Goal: Task Accomplishment & Management: Complete application form

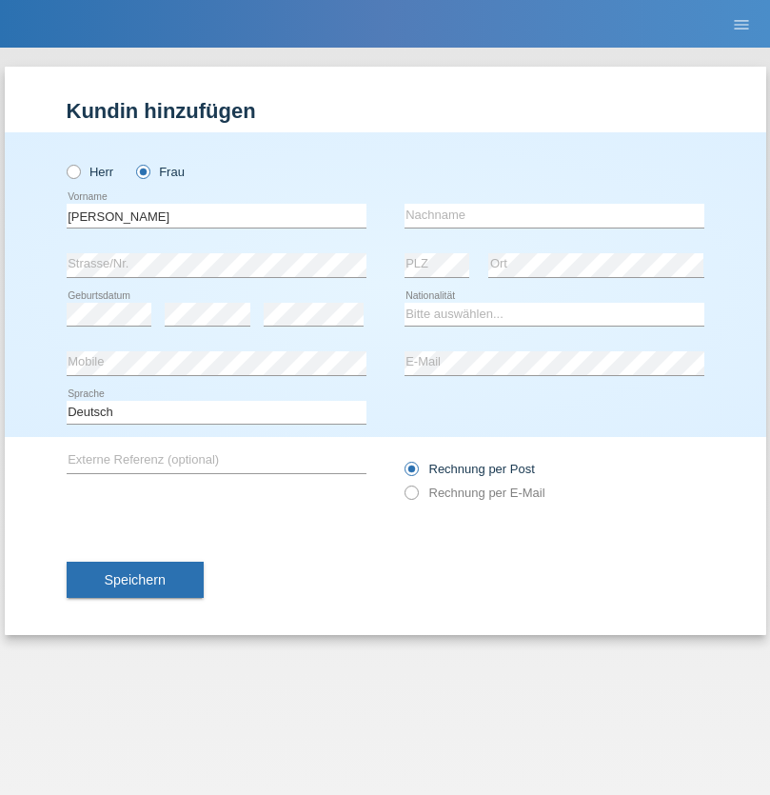
type input "Diana"
click at [554, 215] on input "text" at bounding box center [555, 216] width 300 height 24
type input "Baloh"
select select "CH"
radio input "true"
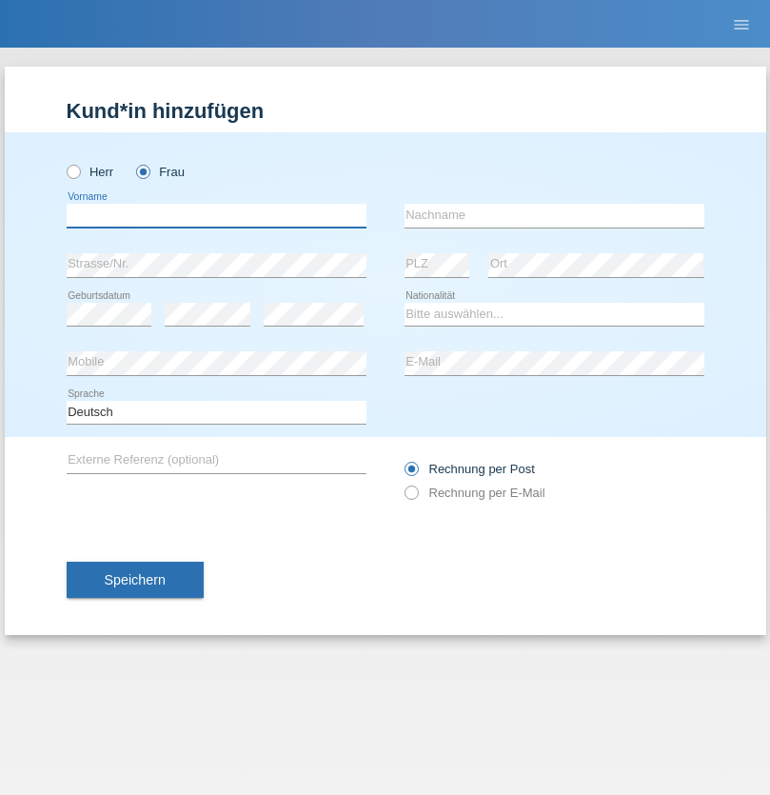
click at [216, 215] on input "text" at bounding box center [217, 216] width 300 height 24
type input "[PERSON_NAME]"
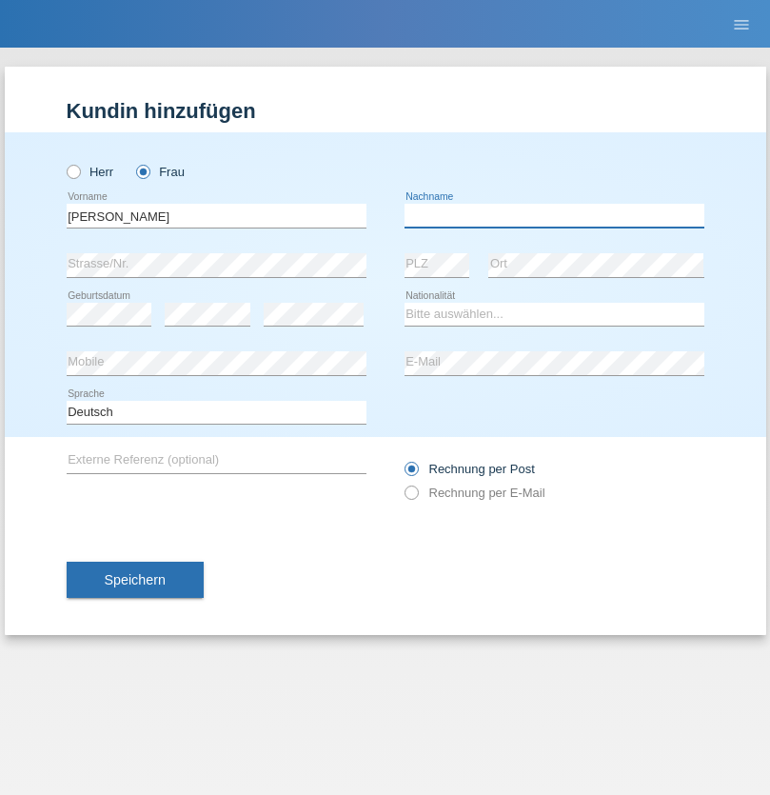
click at [554, 215] on input "text" at bounding box center [555, 216] width 300 height 24
type input "Prack"
select select "CH"
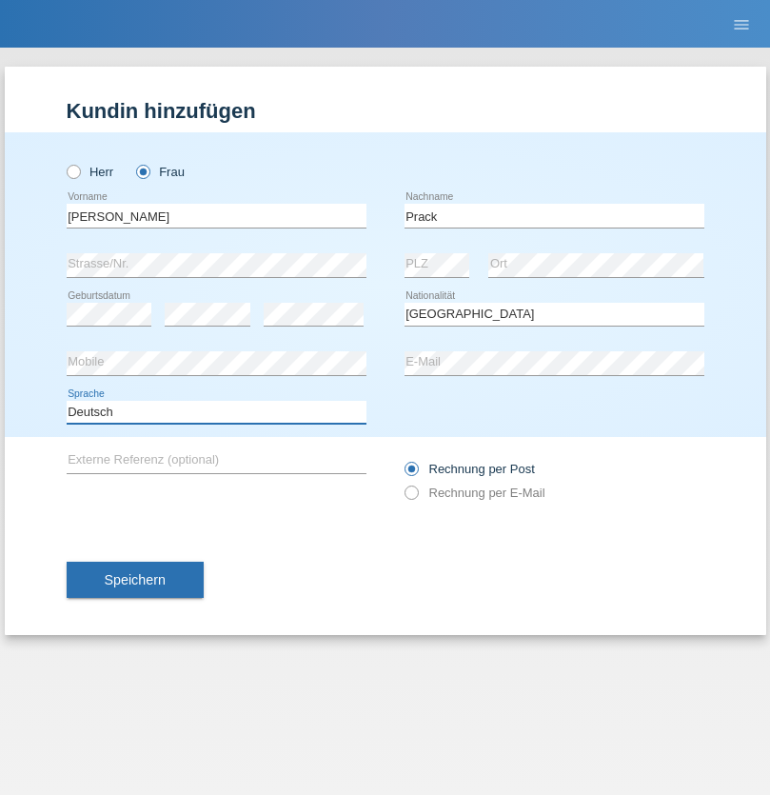
select select "en"
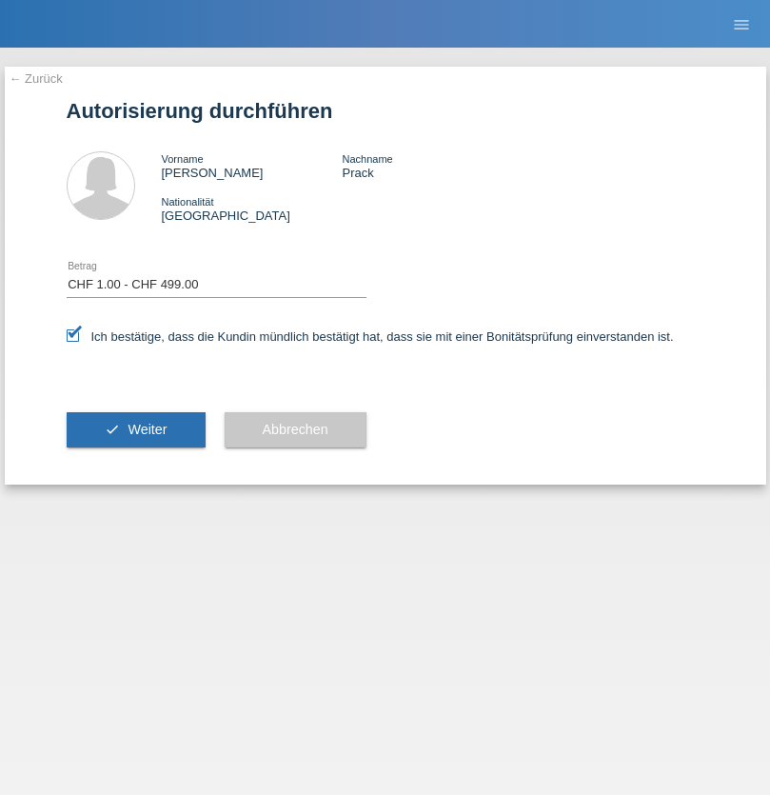
select select "1"
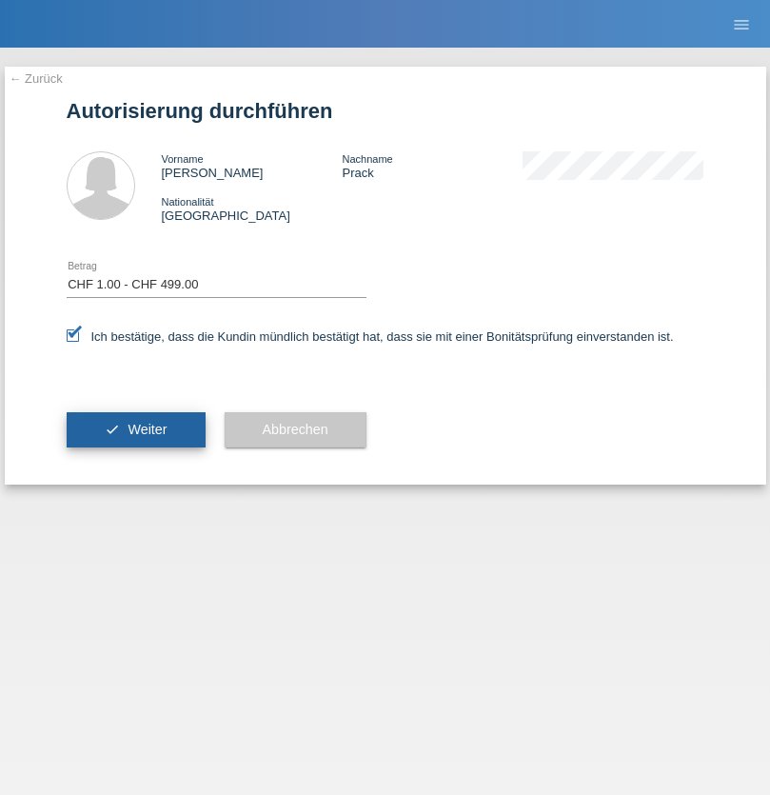
click at [135, 429] on span "Weiter" at bounding box center [147, 429] width 39 height 15
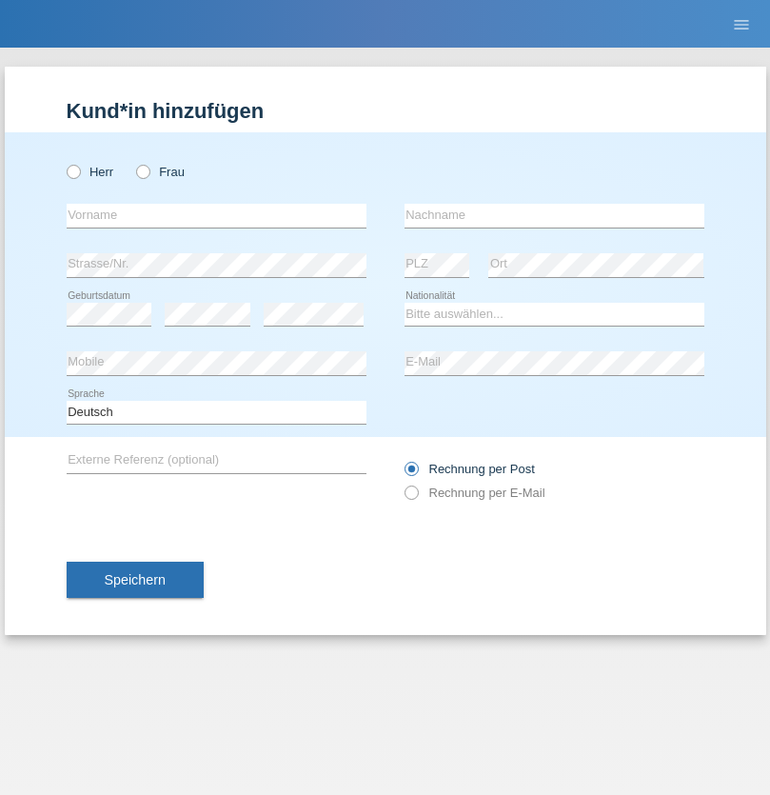
radio input "true"
click at [216, 215] on input "text" at bounding box center [217, 216] width 300 height 24
type input "Betim"
click at [554, 215] on input "text" at bounding box center [555, 216] width 300 height 24
type input "Alija"
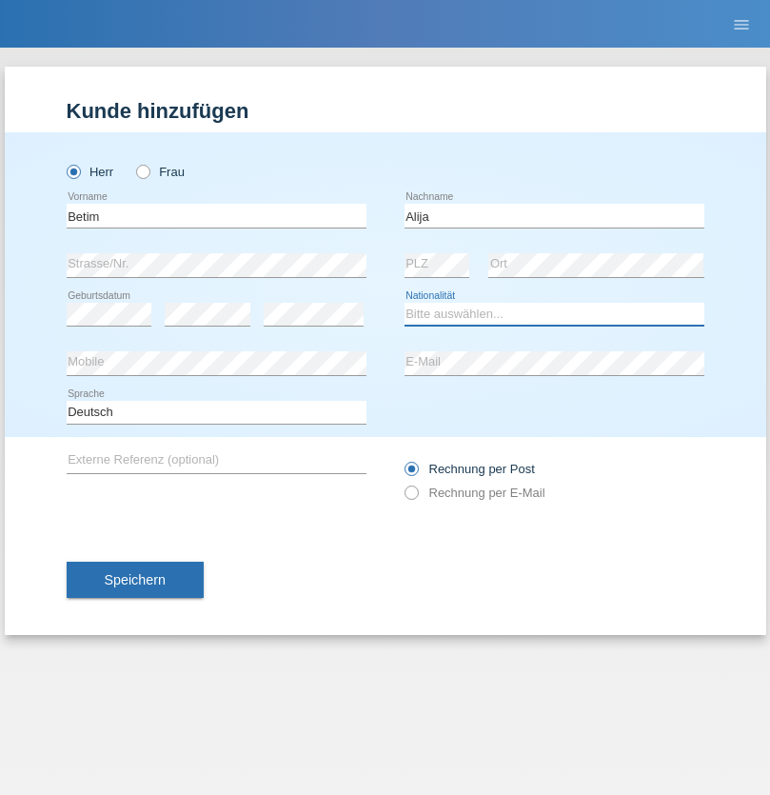
select select "MK"
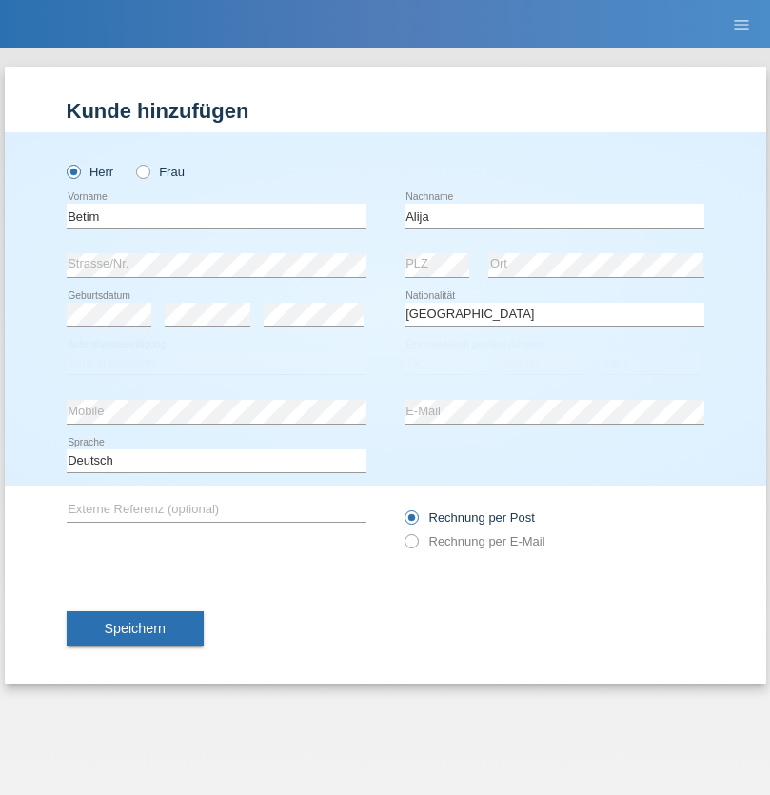
select select "C"
select select "12"
select select "08"
select select "2003"
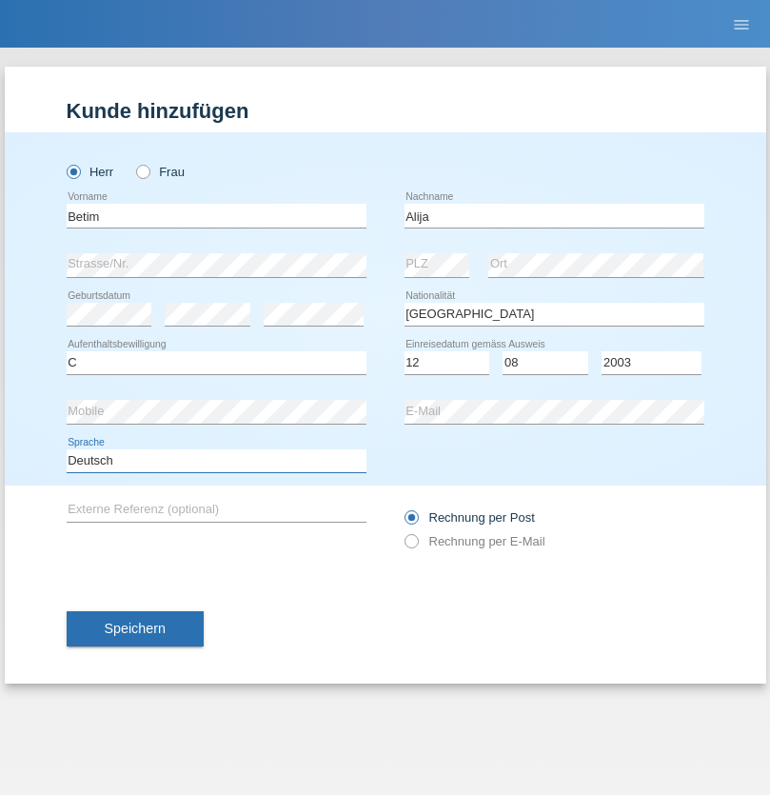
select select "en"
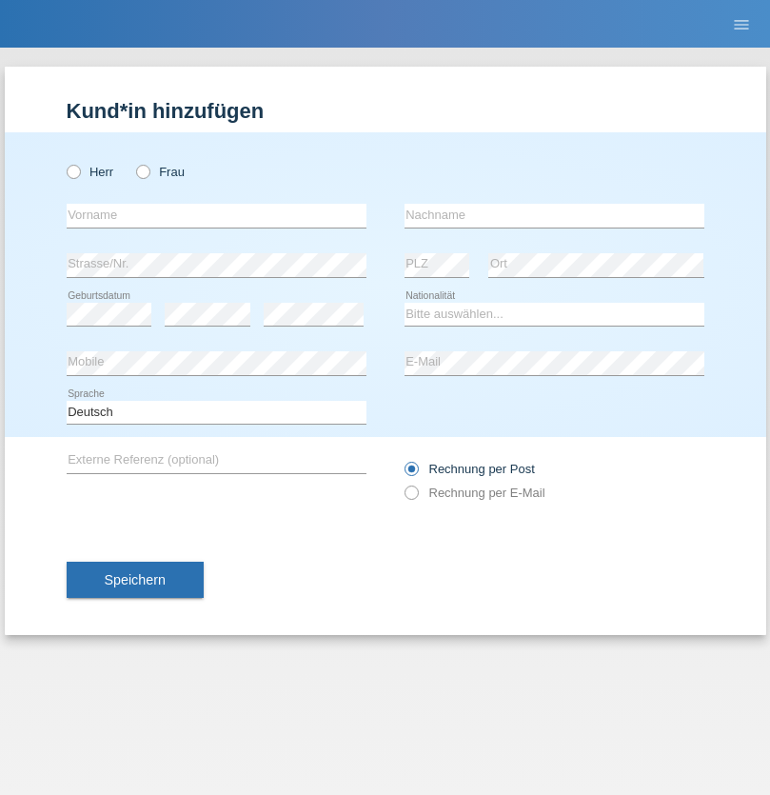
radio input "true"
click at [216, 215] on input "text" at bounding box center [217, 216] width 300 height 24
type input "Sasa"
click at [554, 215] on input "text" at bounding box center [555, 216] width 300 height 24
type input "Lazarevic"
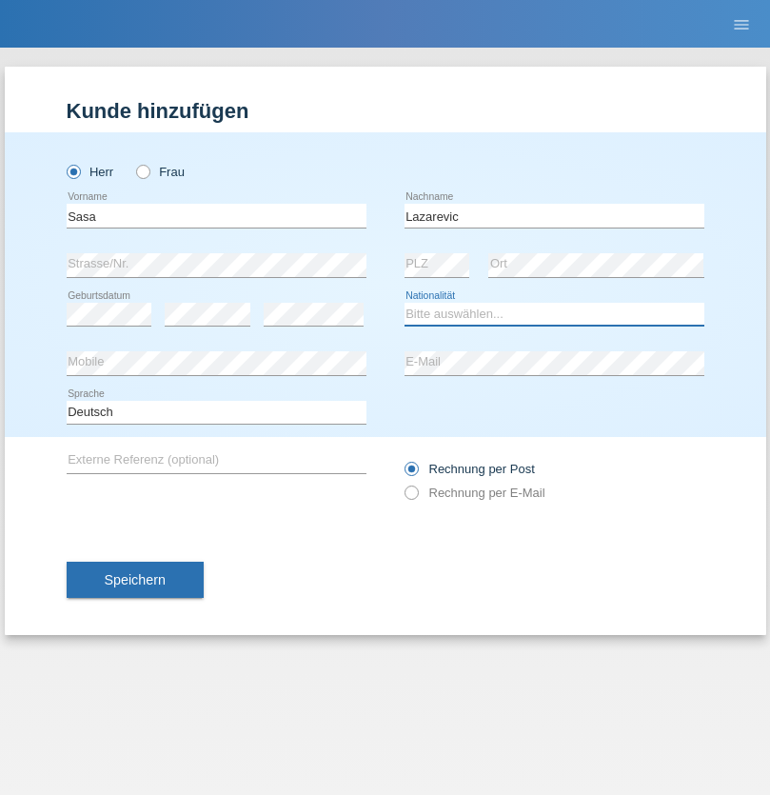
select select "RS"
select select "C"
select select "16"
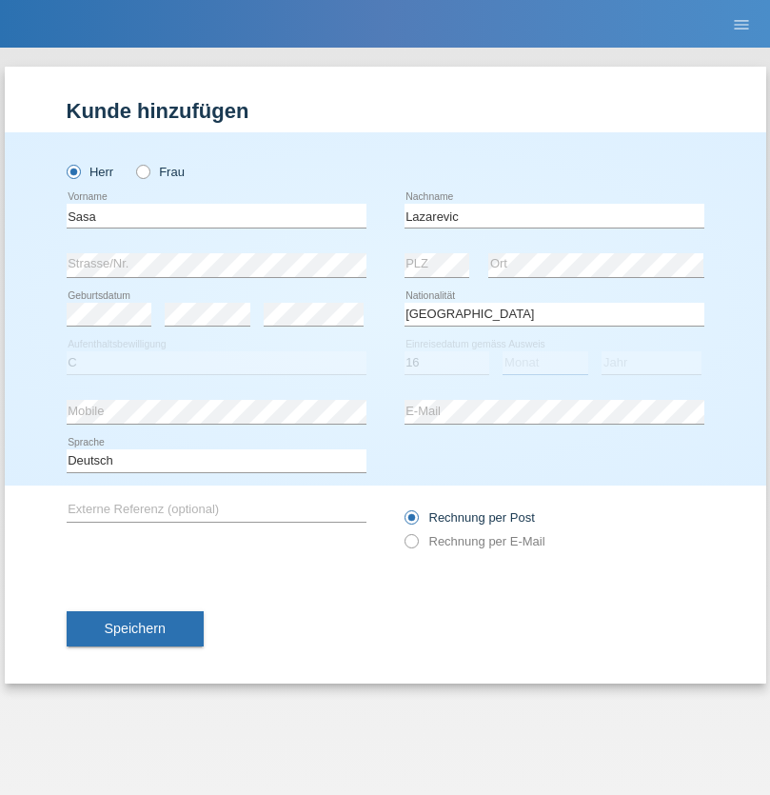
select select "10"
select select "1984"
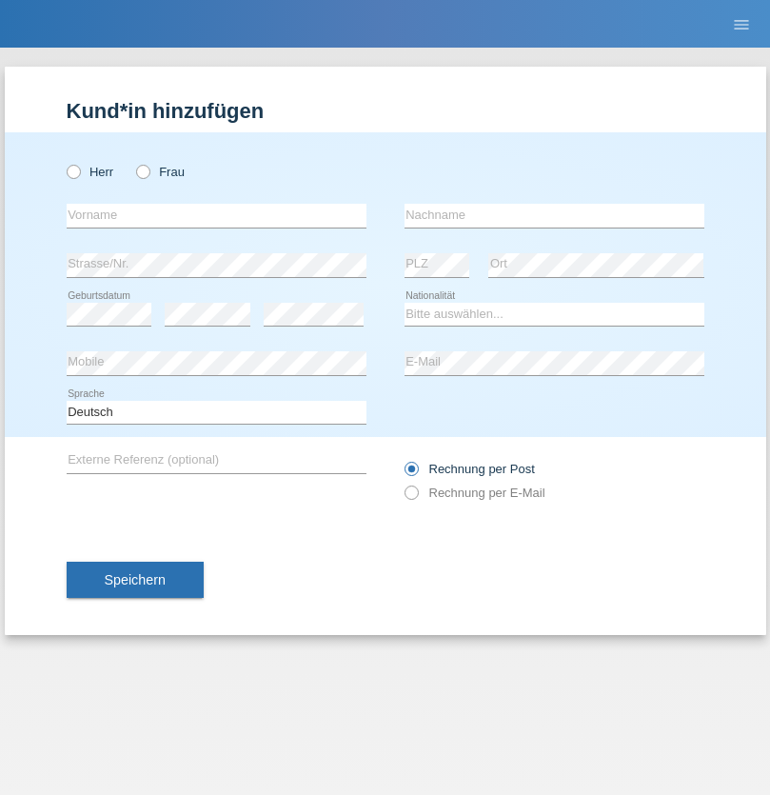
radio input "true"
click at [216, 215] on input "text" at bounding box center [217, 216] width 300 height 24
type input "kelmendi"
click at [554, 215] on input "text" at bounding box center [555, 216] width 300 height 24
type input "Edona"
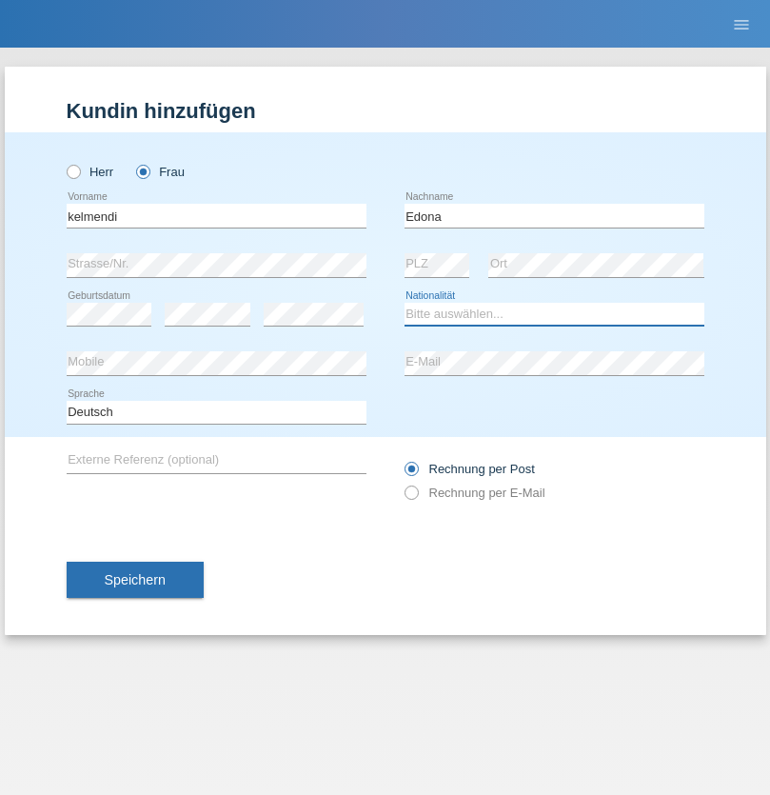
select select "XK"
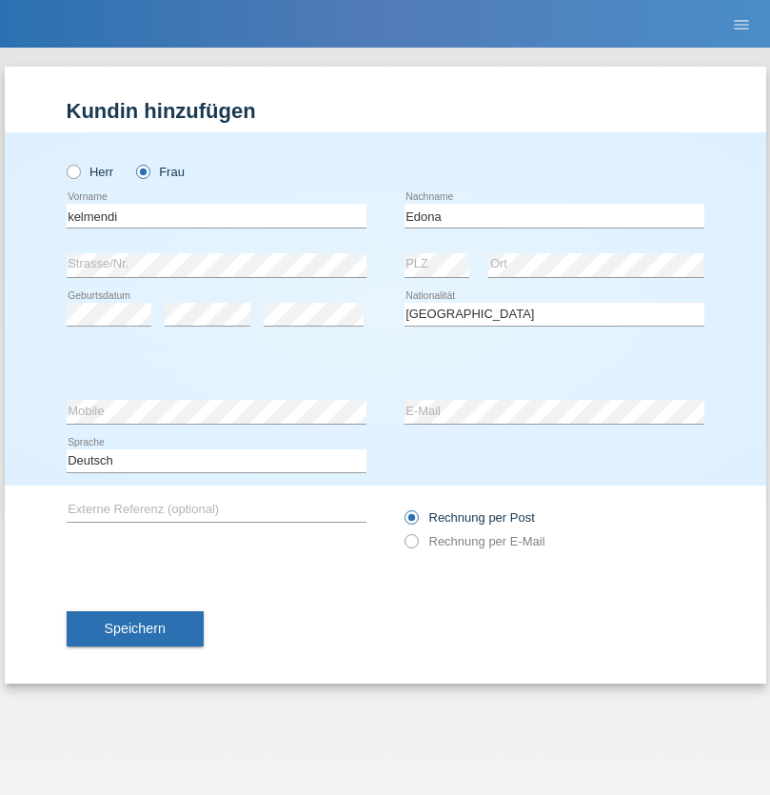
select select "C"
select select "23"
select select "09"
select select "2021"
